Goal: Transaction & Acquisition: Obtain resource

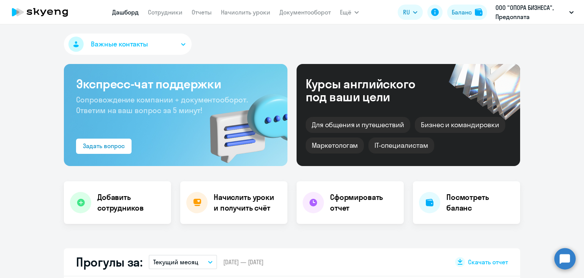
select select "30"
drag, startPoint x: 0, startPoint y: 0, endPoint x: 262, endPoint y: 12, distance: 262.7
click at [262, 12] on link "Начислить уроки" at bounding box center [245, 12] width 49 height 8
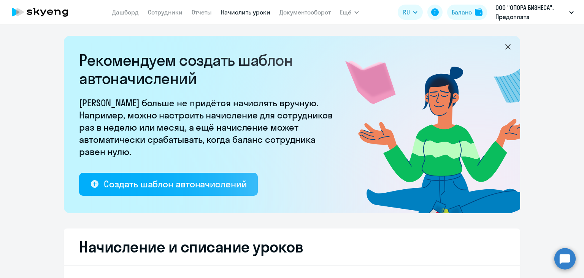
select select "10"
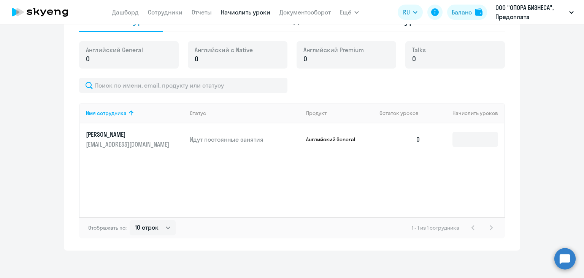
scroll to position [266, 0]
click at [465, 142] on input at bounding box center [476, 138] width 46 height 15
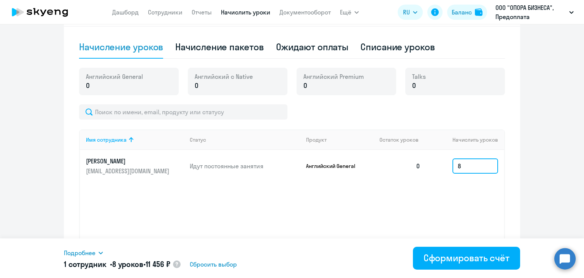
scroll to position [228, 0]
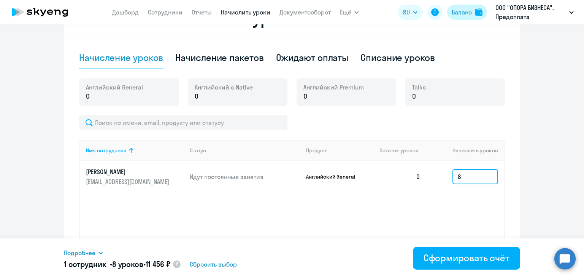
type input "8"
click at [462, 15] on div "Баланс" at bounding box center [462, 12] width 20 height 9
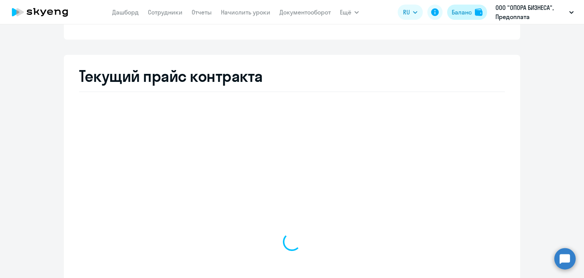
select select "english_adult_not_native_speaker"
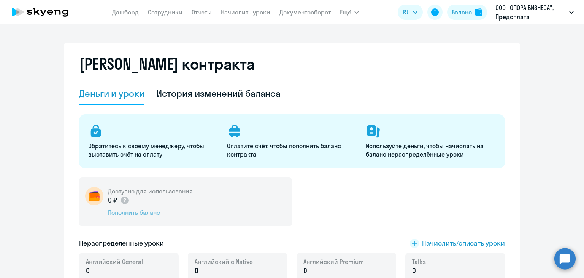
click at [151, 211] on div "Пополнить баланс" at bounding box center [150, 212] width 85 height 8
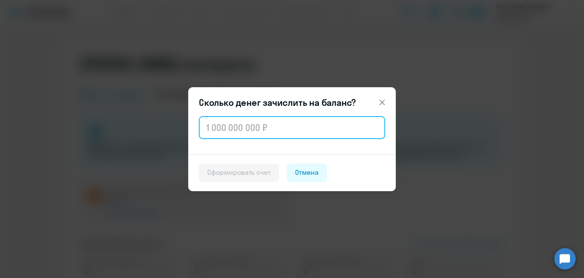
click at [233, 128] on input "text" at bounding box center [292, 127] width 186 height 23
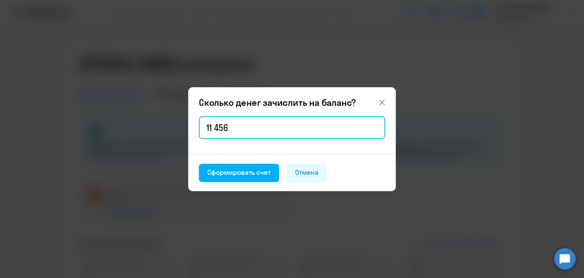
type input "11 456"
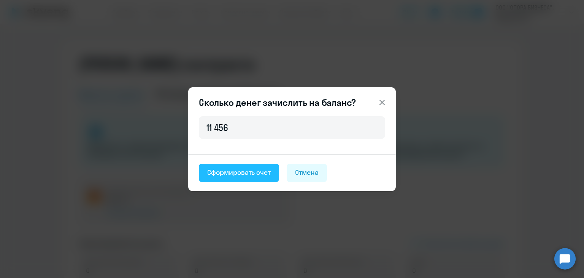
click at [239, 166] on button "Сформировать счет" at bounding box center [239, 173] width 80 height 18
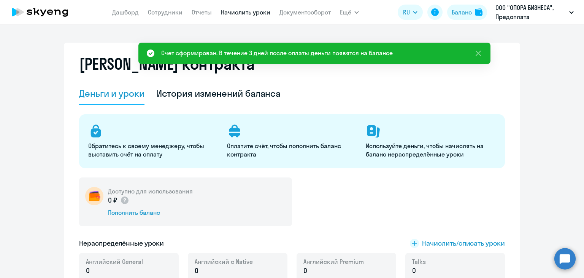
click at [257, 10] on link "Начислить уроки" at bounding box center [245, 12] width 49 height 8
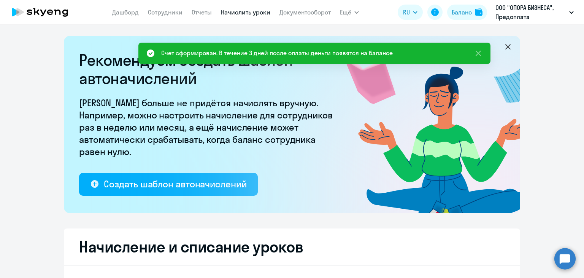
select select "10"
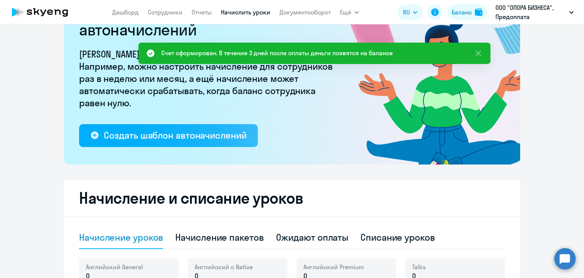
scroll to position [190, 0]
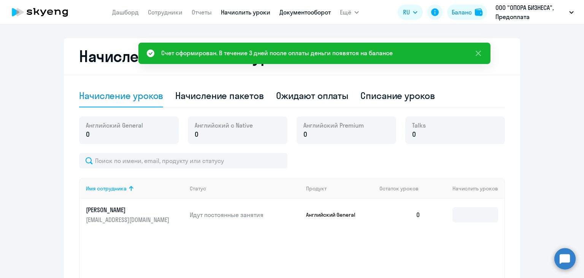
click at [313, 13] on link "Документооборот" at bounding box center [305, 12] width 51 height 8
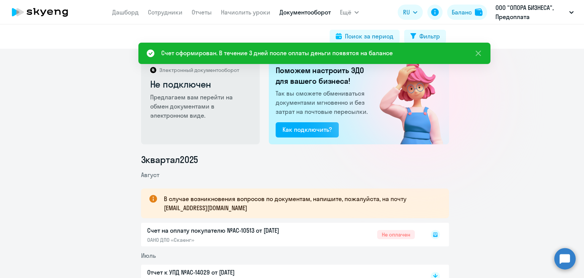
click at [431, 233] on rect at bounding box center [435, 234] width 9 height 9
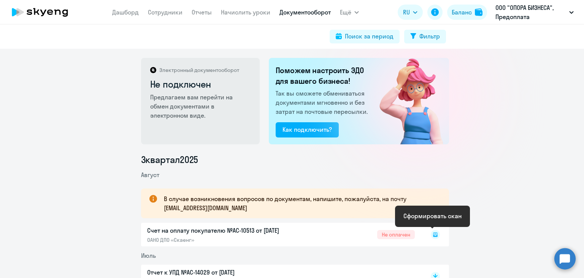
click at [431, 233] on rect at bounding box center [435, 234] width 9 height 9
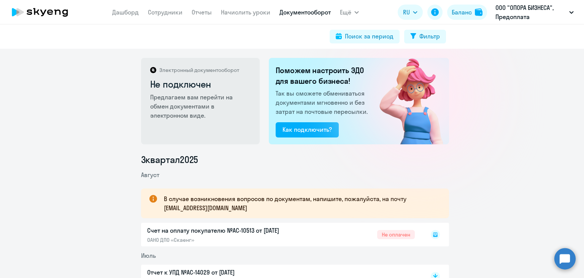
click at [431, 237] on rect at bounding box center [435, 234] width 9 height 9
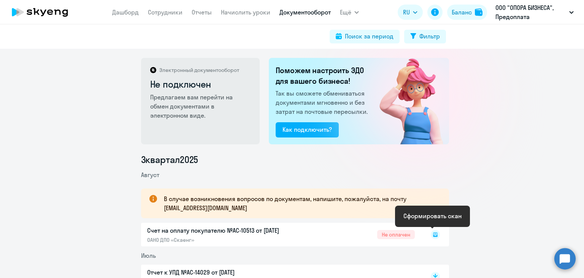
click at [434, 232] on rect at bounding box center [435, 234] width 9 height 9
click at [433, 235] on icon at bounding box center [435, 234] width 5 height 5
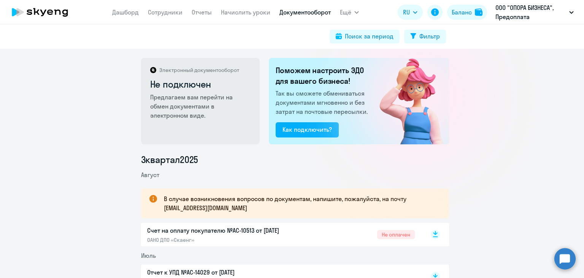
click at [432, 235] on rect at bounding box center [435, 234] width 9 height 9
